Goal: Information Seeking & Learning: Learn about a topic

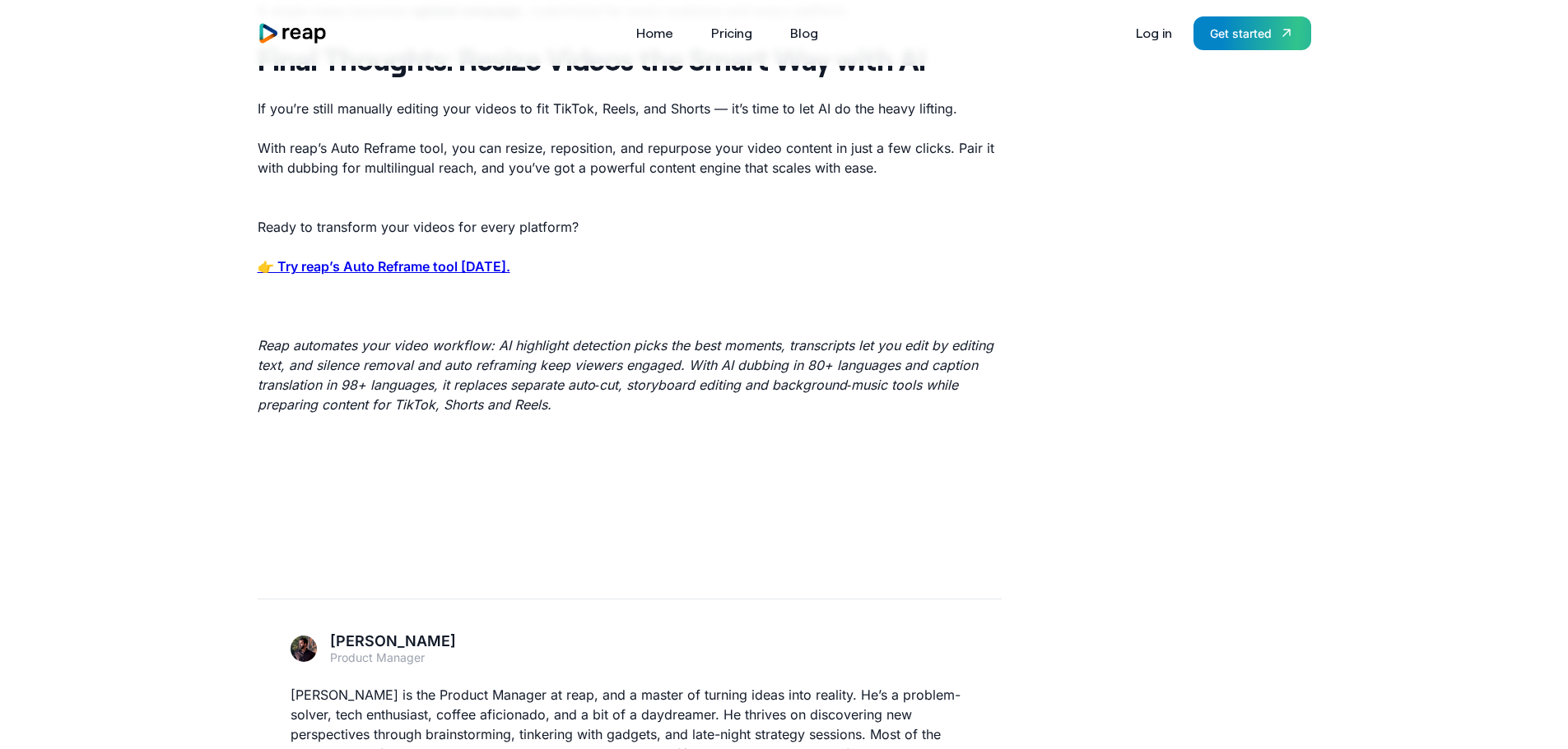
scroll to position [2633, 0]
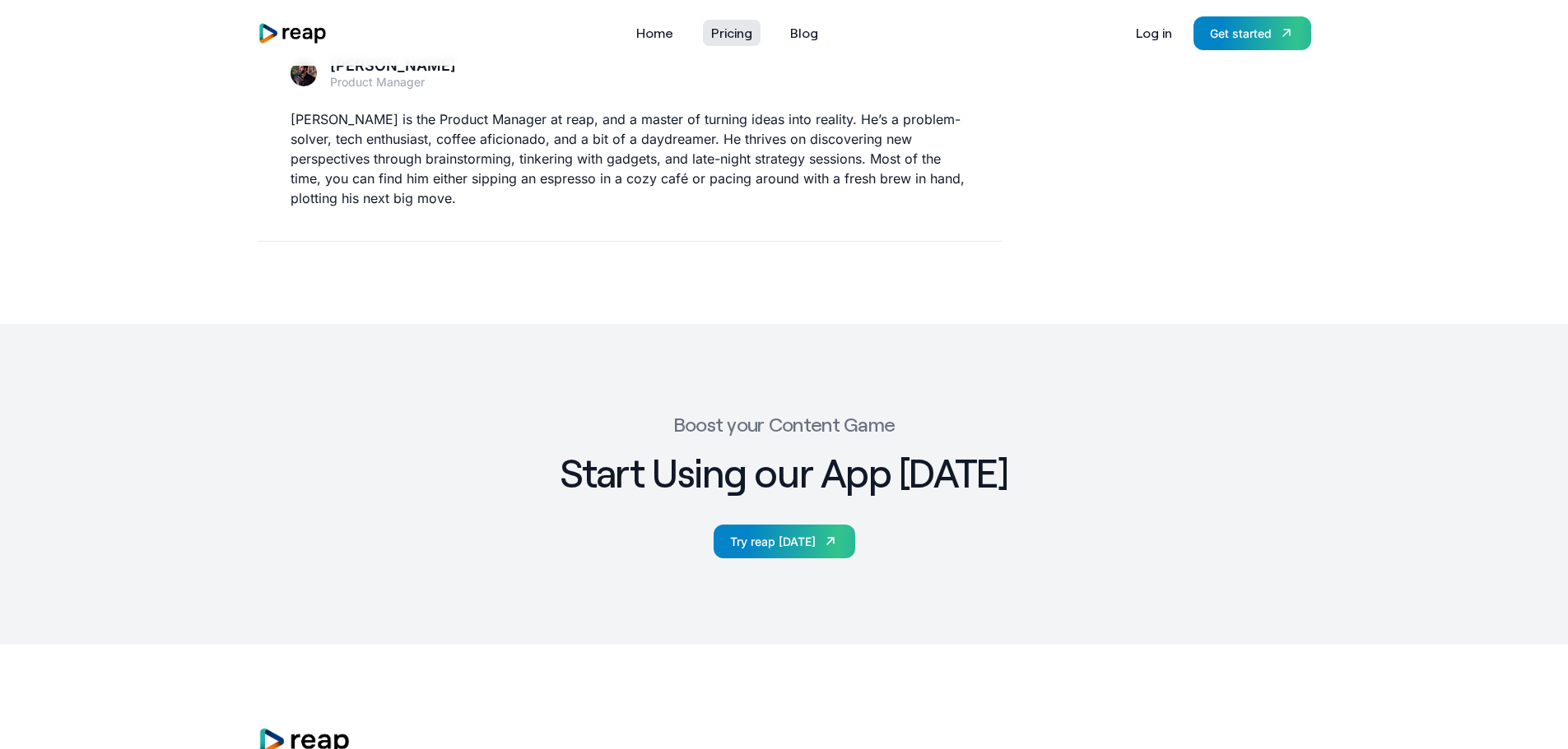
click at [737, 31] on link "Pricing" at bounding box center [731, 33] width 58 height 26
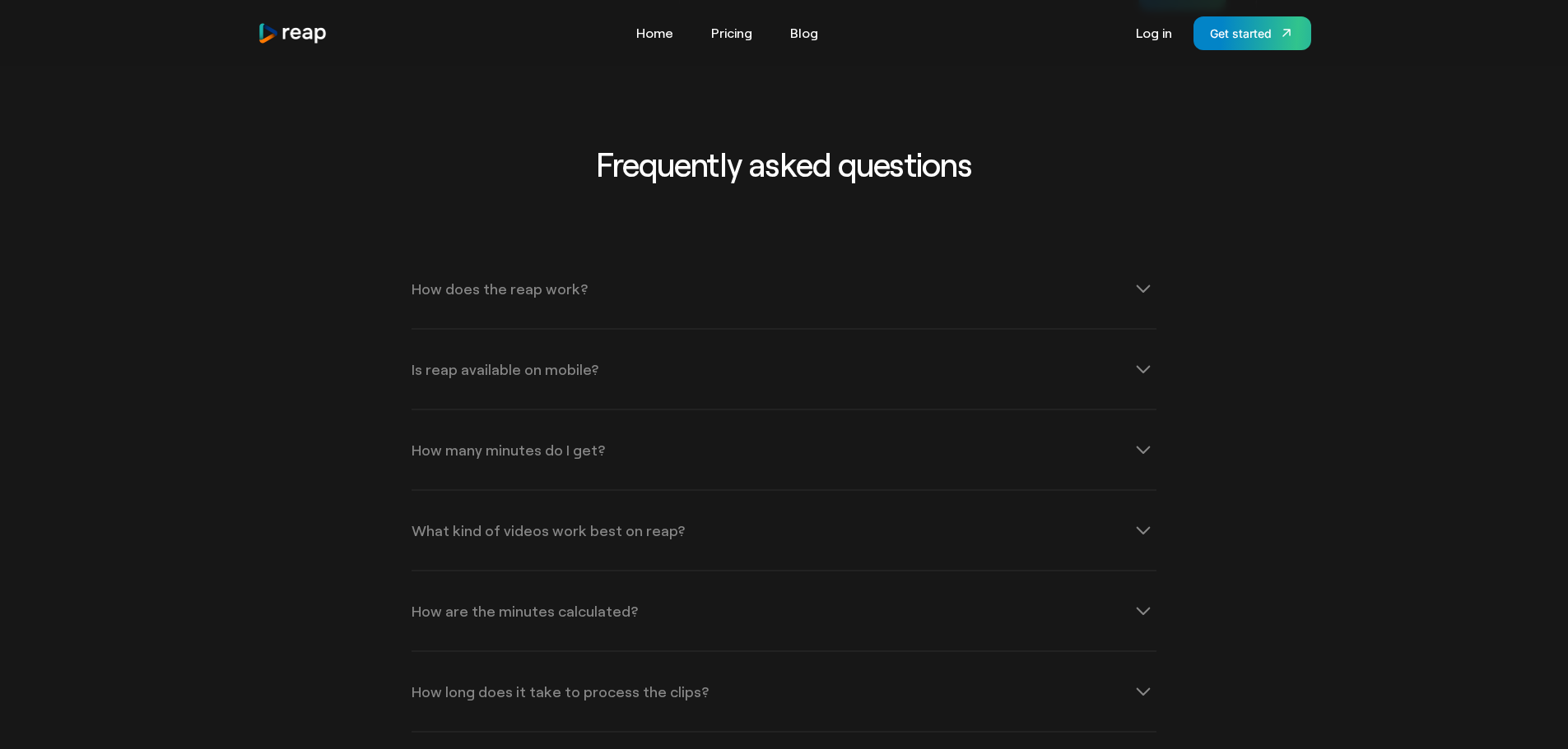
scroll to position [5347, 0]
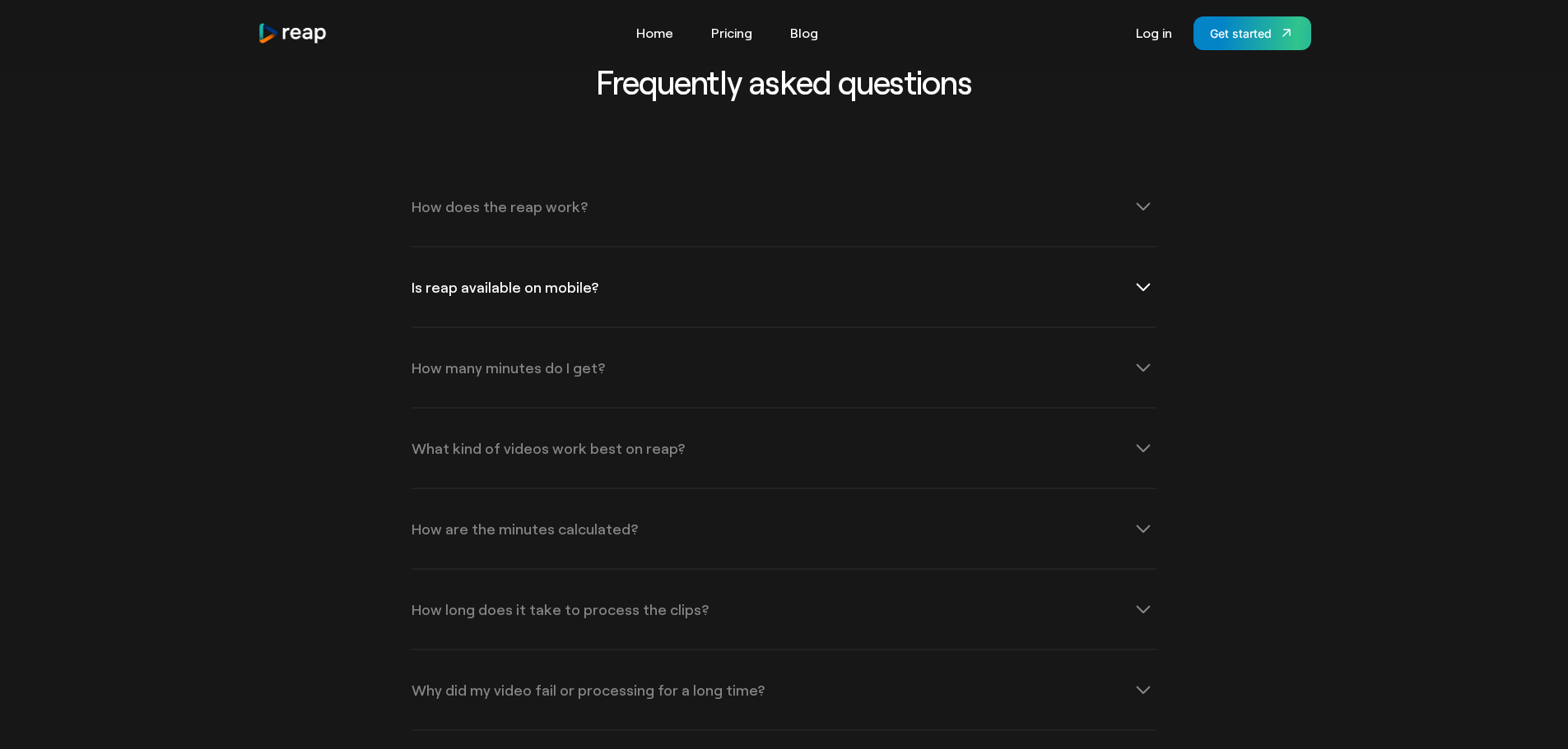
click at [457, 280] on div "Is reap available on mobile?" at bounding box center [505, 287] width 187 height 14
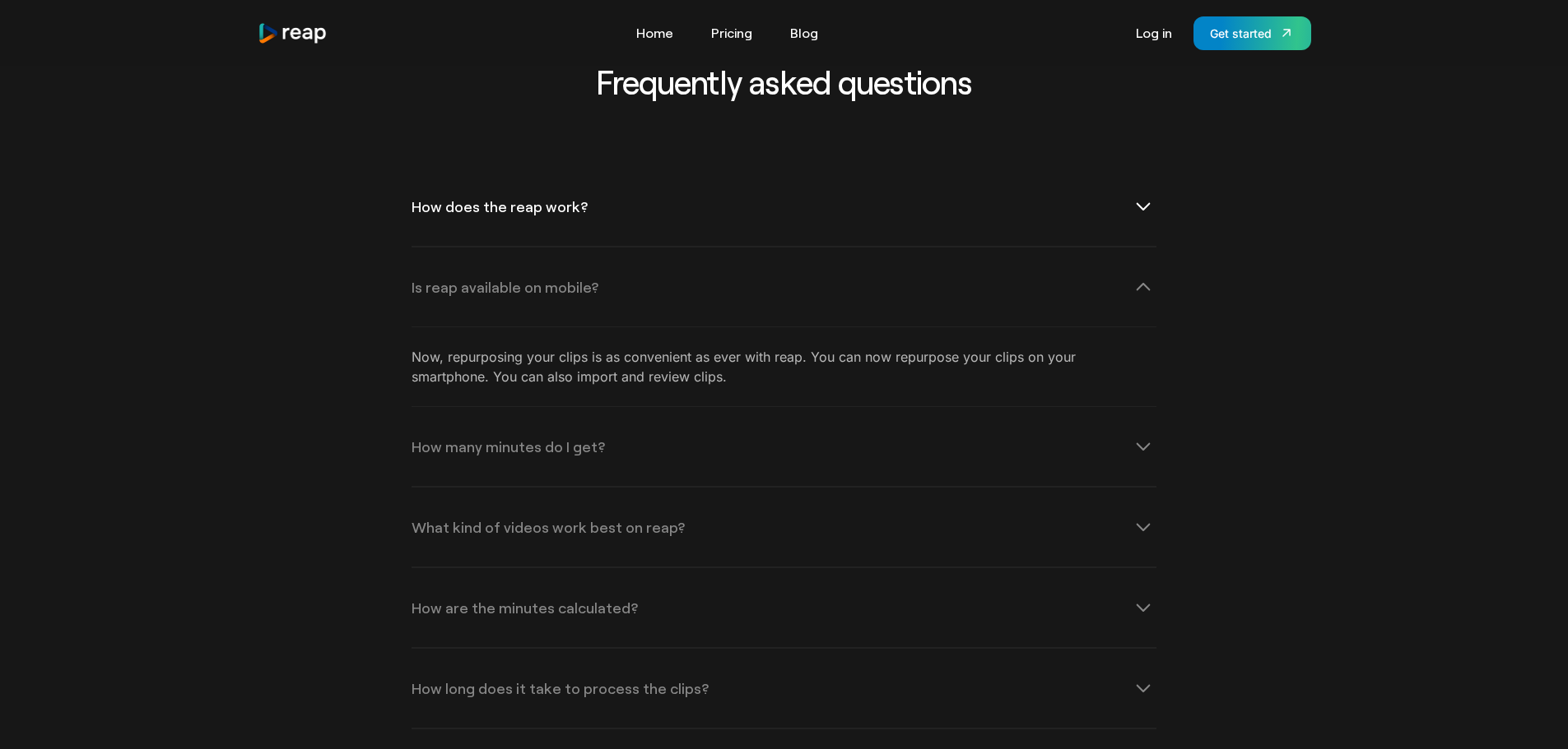
click at [480, 194] on div "How does the reap work?" at bounding box center [784, 206] width 745 height 79
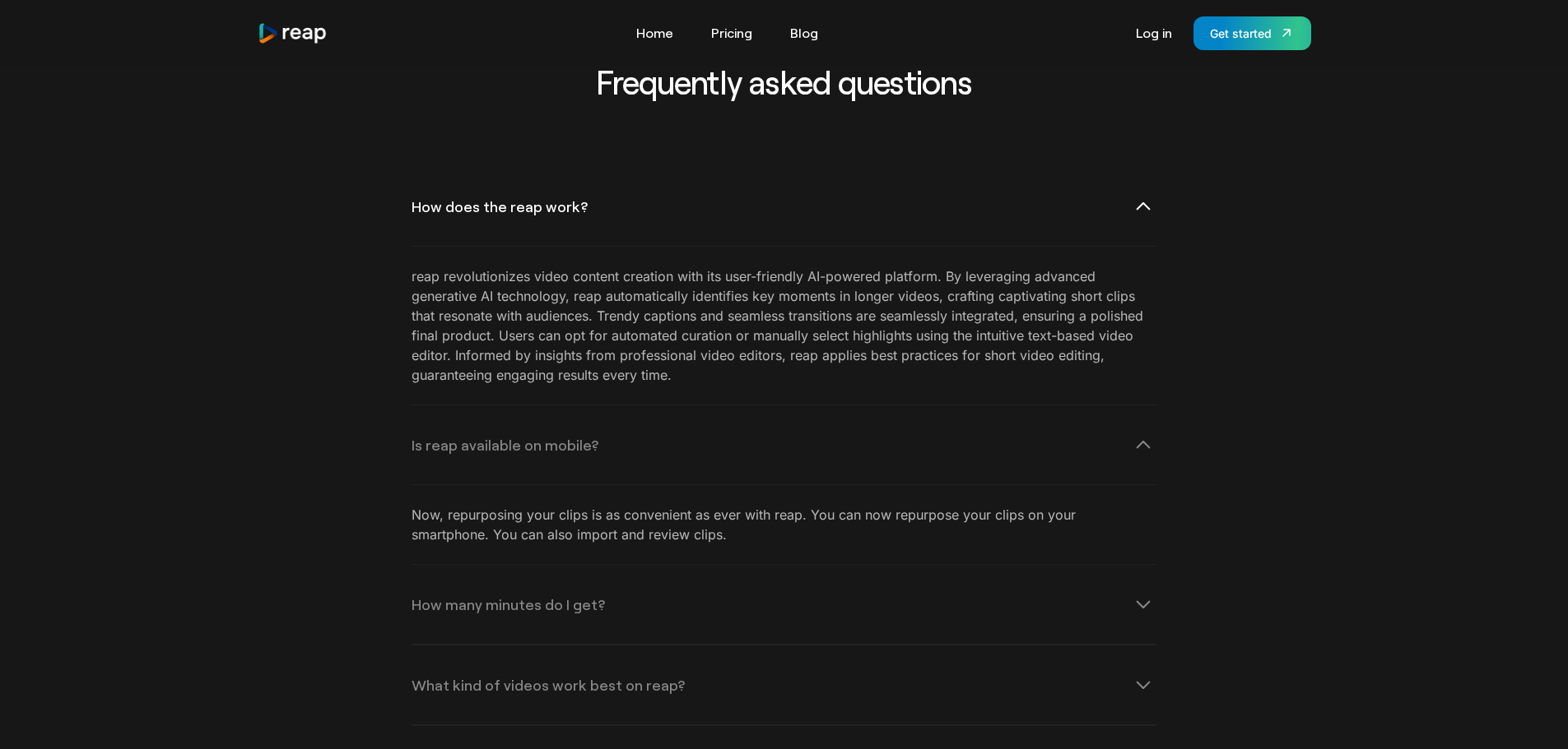
click at [480, 194] on div "How does the reap work?" at bounding box center [784, 206] width 745 height 79
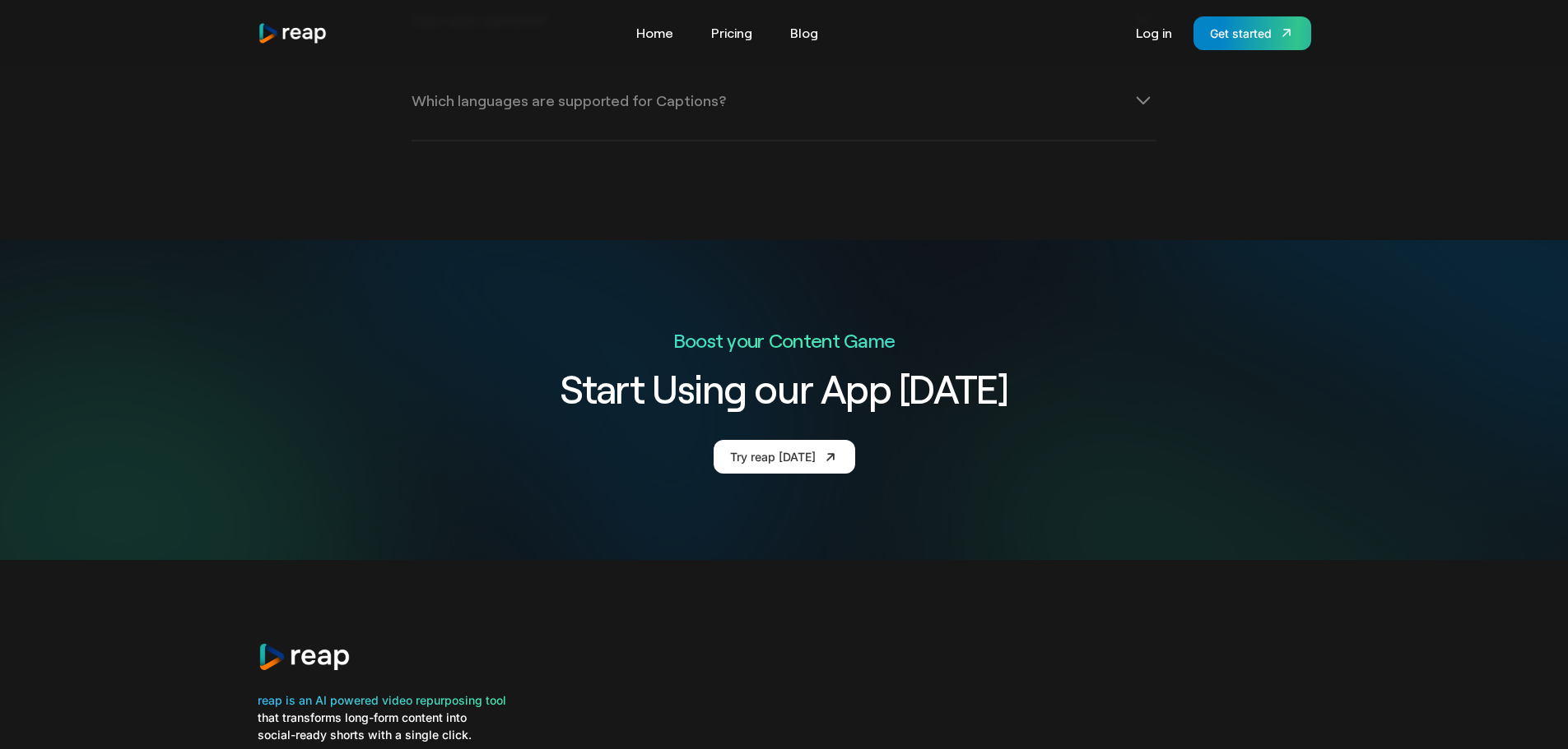
scroll to position [6252, 0]
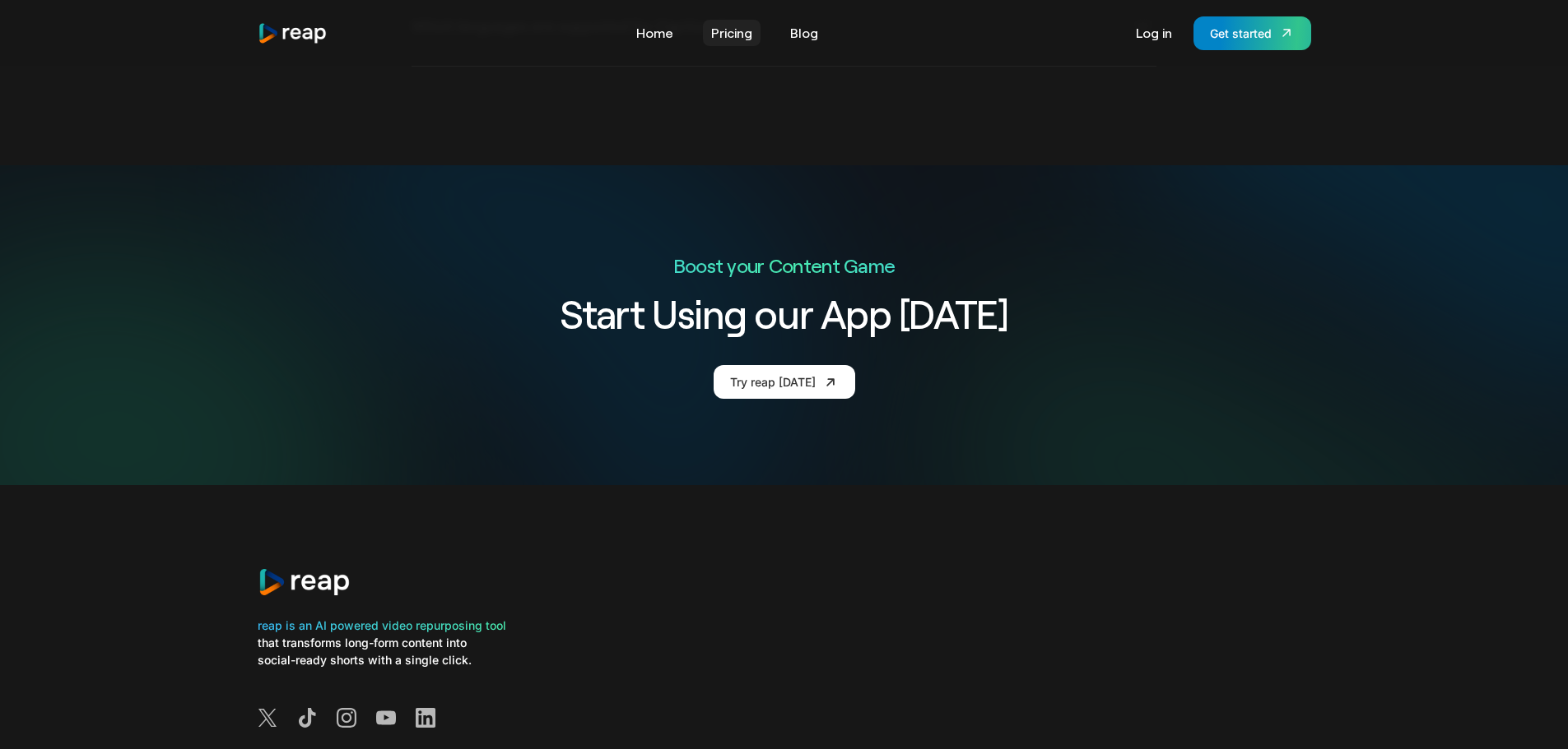
click at [715, 40] on link "Pricing" at bounding box center [731, 33] width 58 height 26
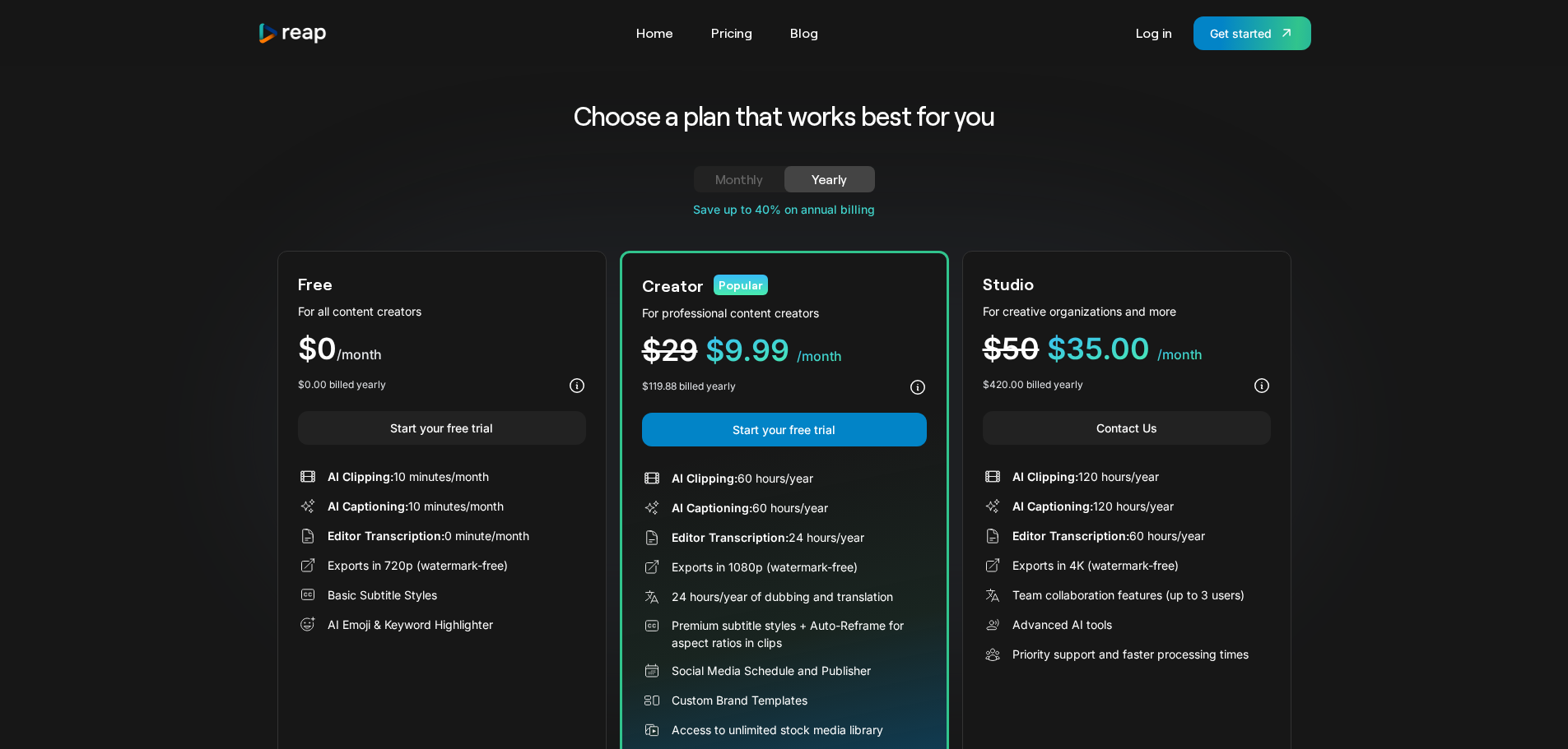
click at [262, 26] on img "home" at bounding box center [293, 33] width 71 height 22
